Goal: Task Accomplishment & Management: Manage account settings

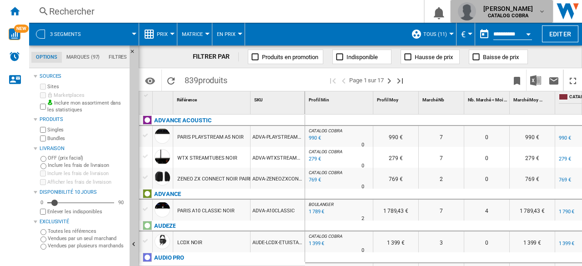
click at [514, 14] on b "CATALOG COBRA" at bounding box center [508, 16] width 40 height 6
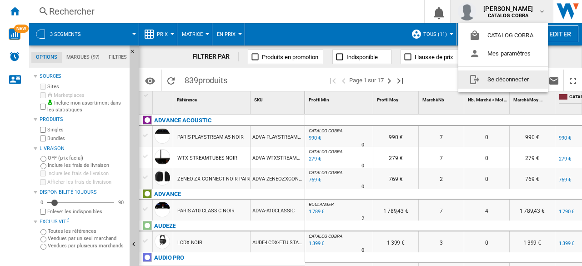
click at [495, 80] on button "Se déconnecter" at bounding box center [503, 79] width 90 height 18
